Goal: Task Accomplishment & Management: Manage account settings

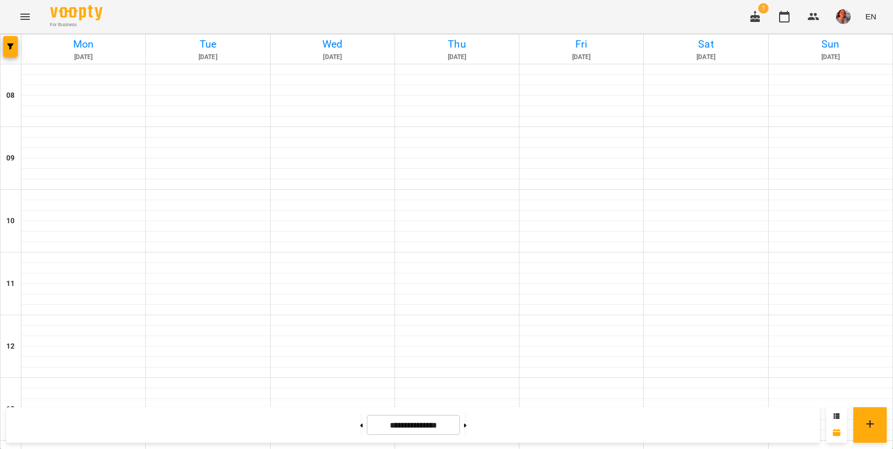
scroll to position [313, 0]
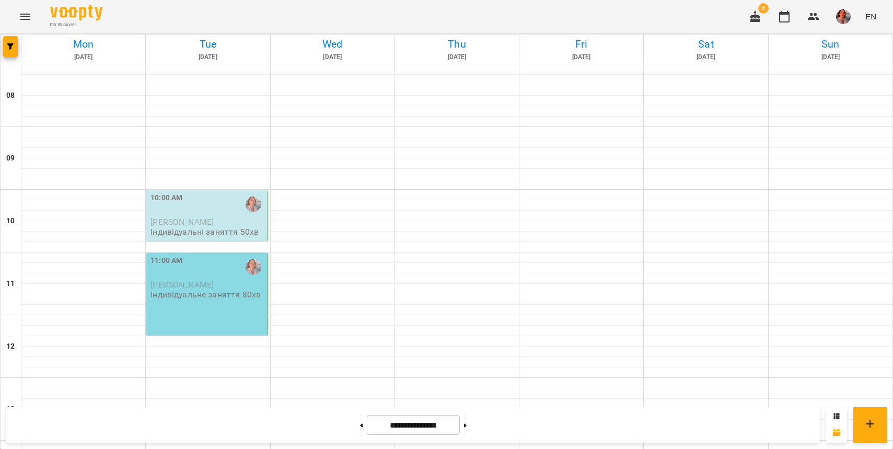
scroll to position [476, 0]
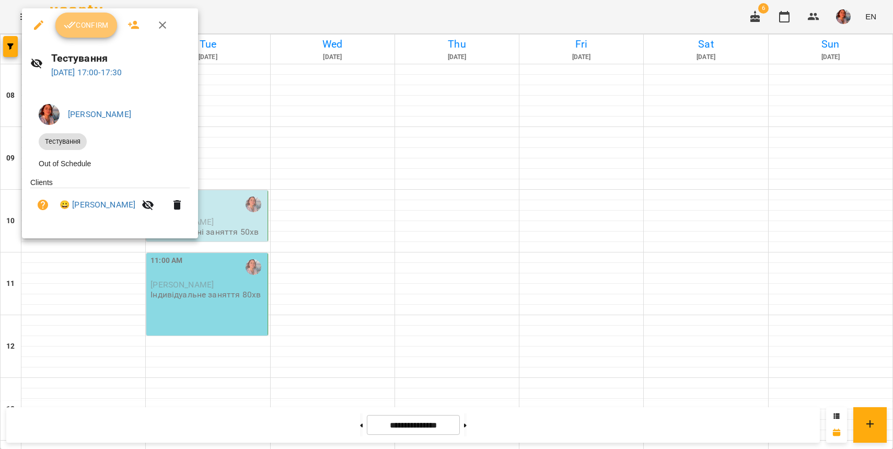
click at [76, 22] on span "Confirm" at bounding box center [86, 25] width 45 height 13
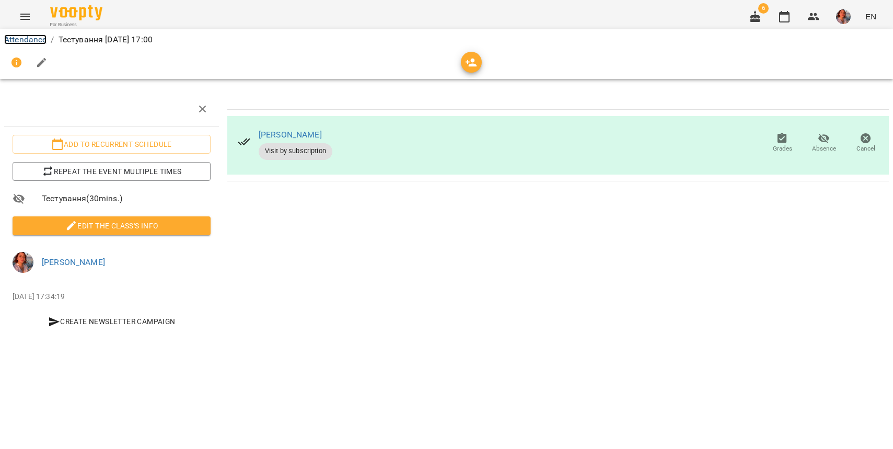
click at [29, 36] on link "Attendance" at bounding box center [25, 39] width 42 height 10
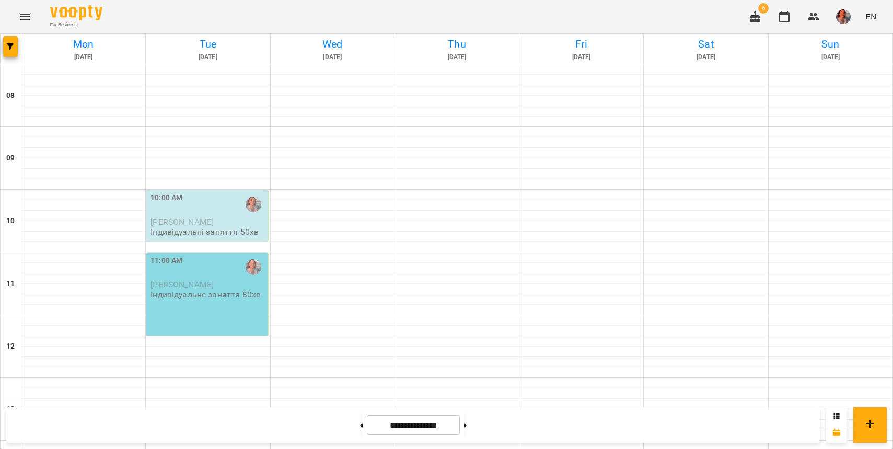
scroll to position [540, 0]
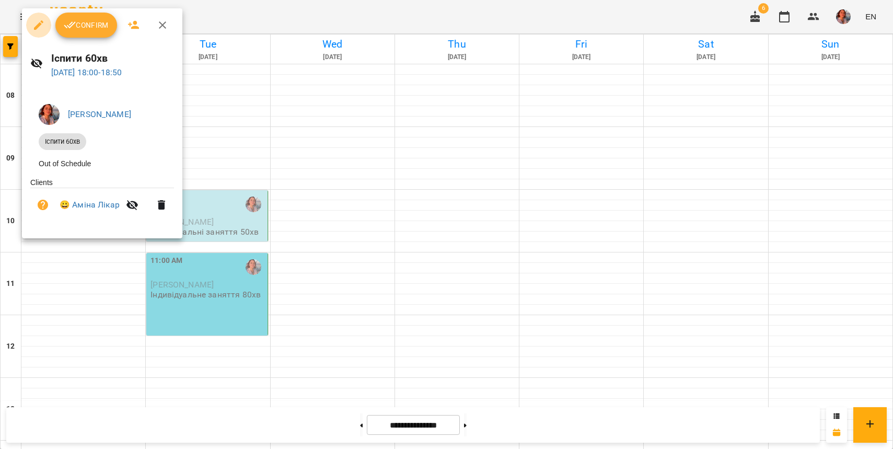
click at [35, 29] on icon "button" at bounding box center [38, 24] width 9 height 9
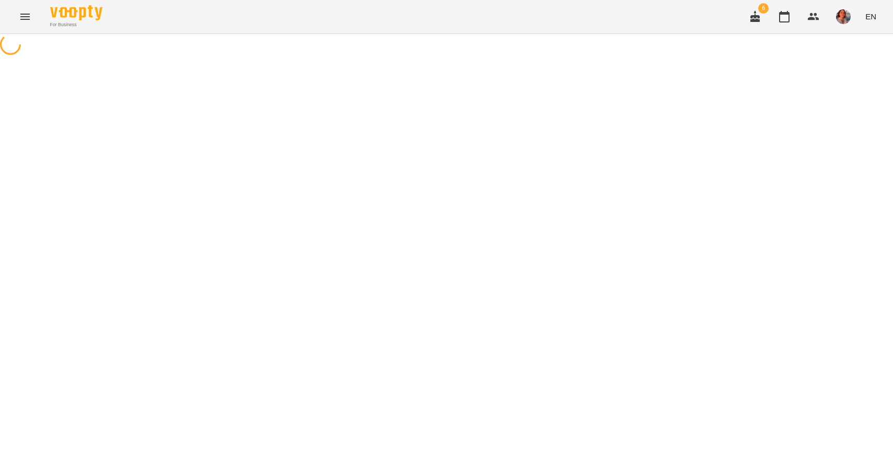
select select "**********"
